Goal: Find specific page/section: Find specific page/section

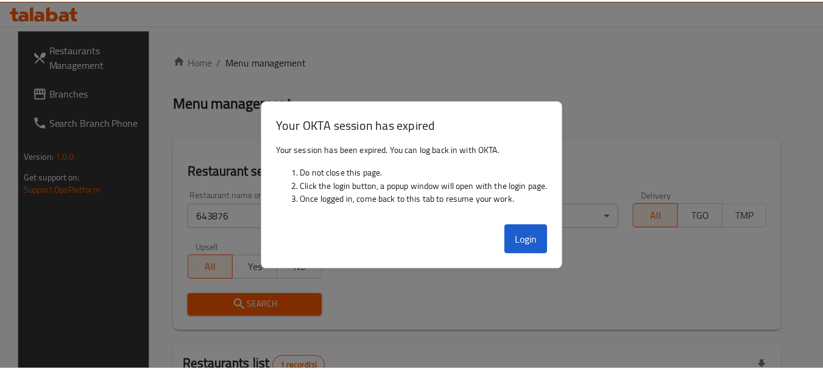
scroll to position [163, 0]
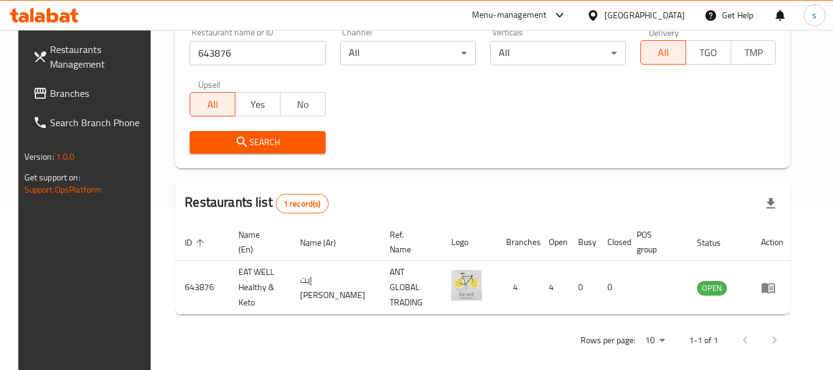
click at [539, 235] on th "Branches" at bounding box center [517, 242] width 43 height 37
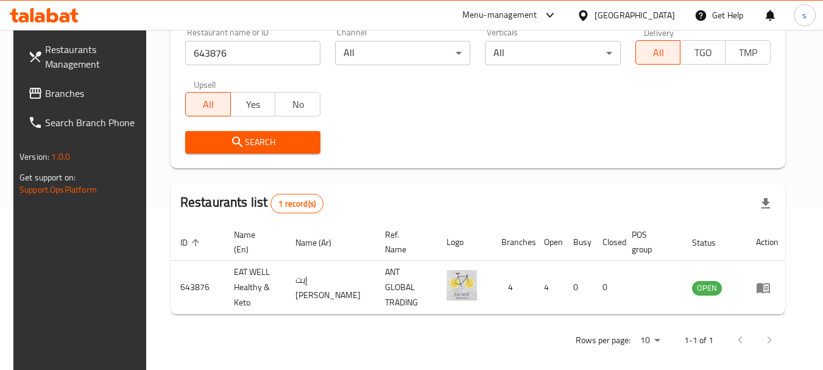
click at [672, 20] on div "Oman" at bounding box center [635, 15] width 80 height 13
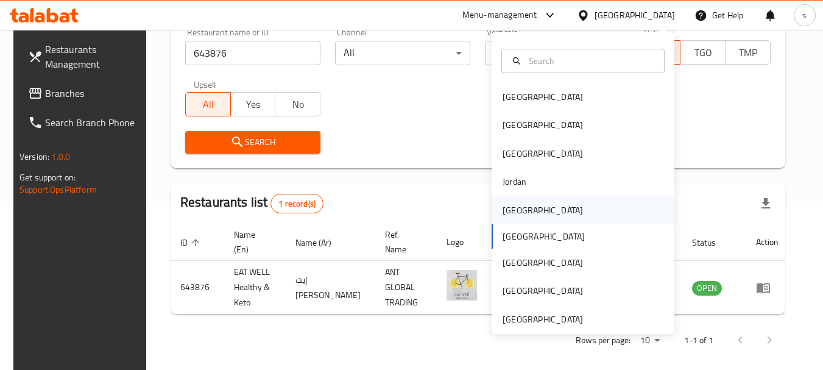
click at [529, 217] on div "[GEOGRAPHIC_DATA]" at bounding box center [583, 210] width 183 height 28
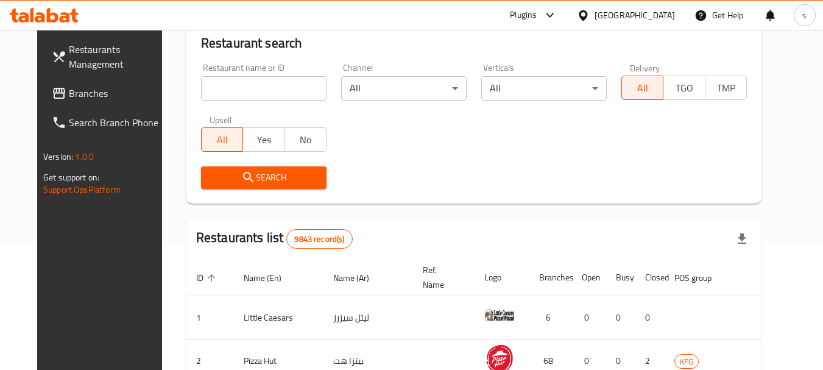
scroll to position [163, 0]
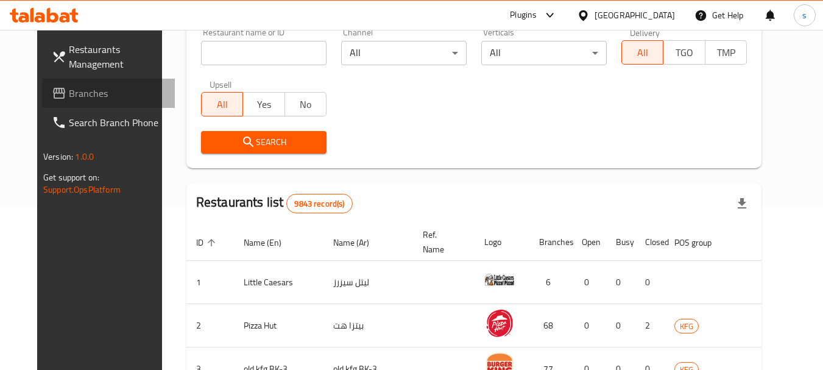
click at [76, 89] on span "Branches" at bounding box center [117, 93] width 96 height 15
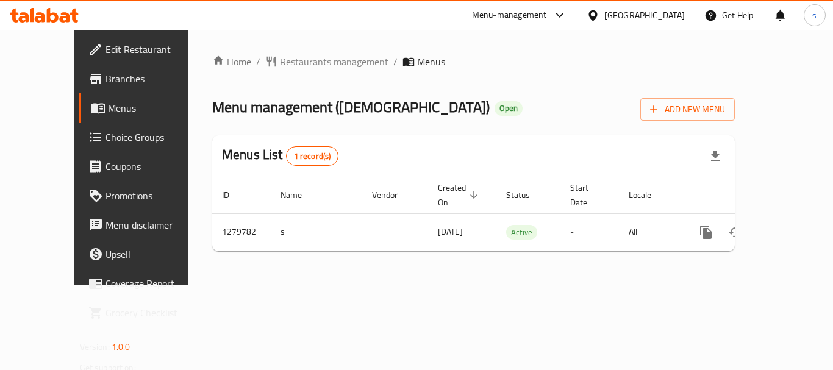
click at [260, 76] on div "Home / Restaurants management / Menus Menu management ( ZEN ) Open Add New Menu…" at bounding box center [473, 157] width 522 height 207
click at [280, 62] on span "Restaurants management" at bounding box center [334, 61] width 108 height 15
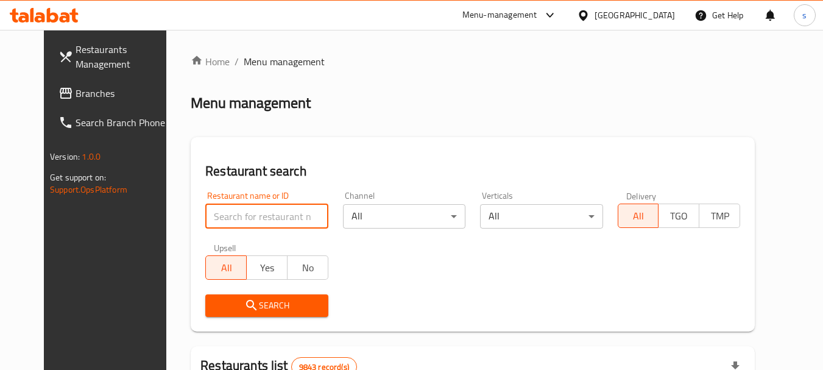
click at [219, 211] on input "search" at bounding box center [266, 216] width 122 height 24
paste input "693463"
type input "693463"
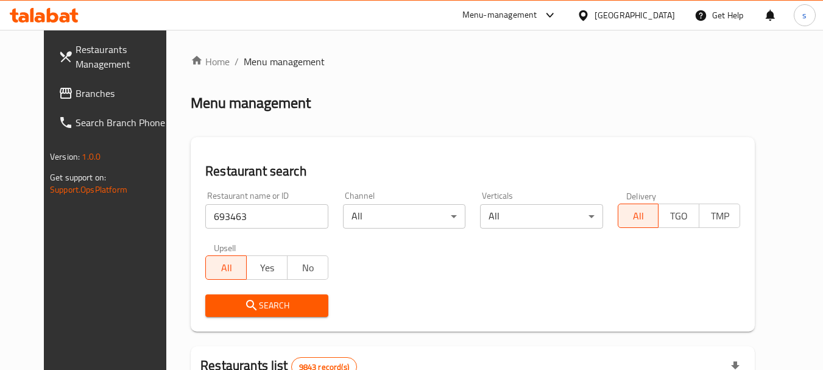
click at [215, 298] on span "Search" at bounding box center [266, 305] width 103 height 15
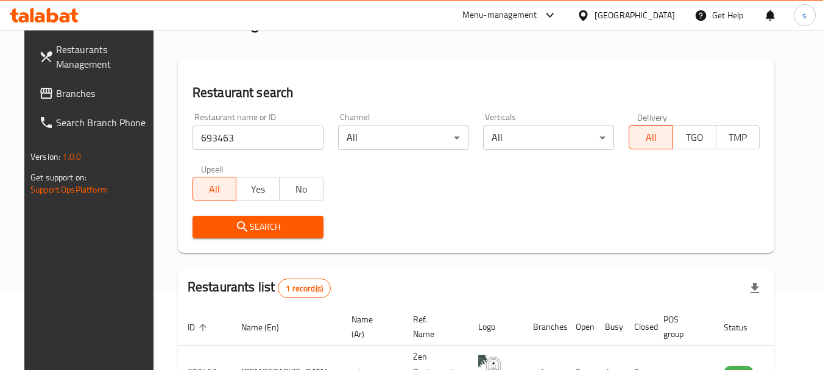
scroll to position [158, 0]
